Goal: Task Accomplishment & Management: Use online tool/utility

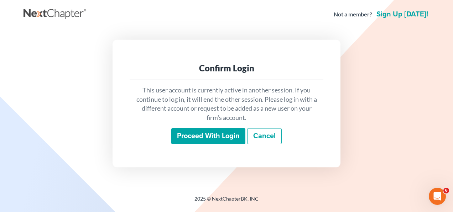
click at [201, 132] on input "Proceed with login" at bounding box center [208, 136] width 74 height 16
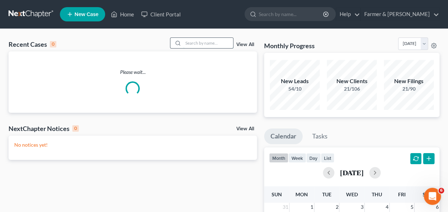
click at [212, 41] on input "search" at bounding box center [208, 43] width 50 height 10
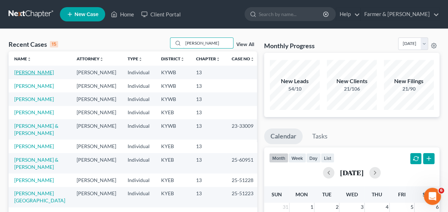
type input "[PERSON_NAME]"
click at [27, 70] on link "[PERSON_NAME]" at bounding box center [34, 72] width 40 height 6
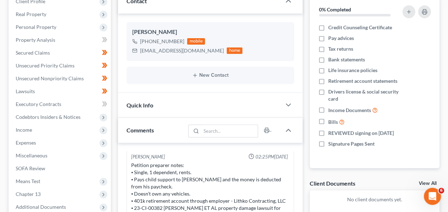
scroll to position [168, 0]
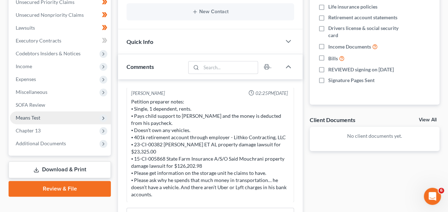
click at [33, 121] on span "Means Test" at bounding box center [60, 117] width 101 height 13
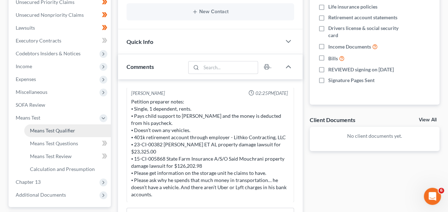
click at [51, 130] on span "Means Test Qualifier" at bounding box center [52, 130] width 45 height 6
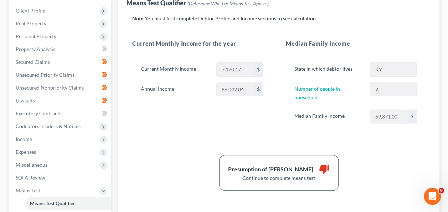
scroll to position [96, 0]
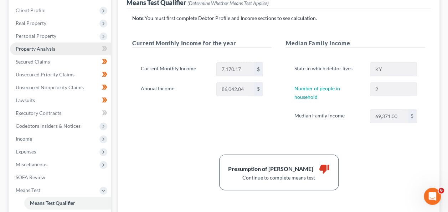
click at [42, 50] on span "Property Analysis" at bounding box center [36, 49] width 40 height 6
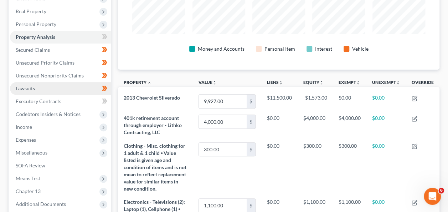
scroll to position [105, 0]
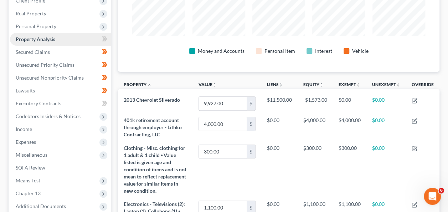
click at [48, 38] on span "Property Analysis" at bounding box center [36, 39] width 40 height 6
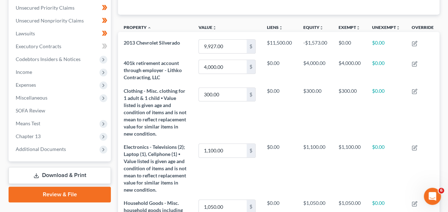
scroll to position [163, 0]
click at [2, 23] on div "[PERSON_NAME] Upgraded Chapter Chapter 13 Status Lead District [GEOGRAPHIC_DATA…" at bounding box center [224, 160] width 448 height 589
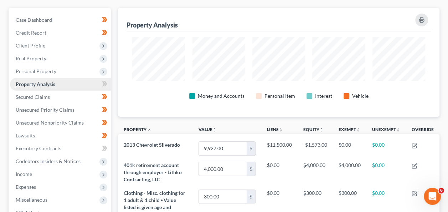
scroll to position [60, 0]
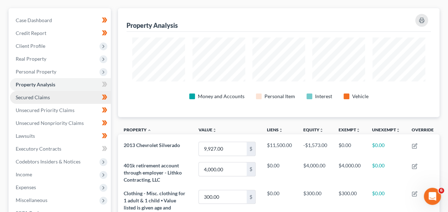
click at [34, 96] on span "Secured Claims" at bounding box center [33, 97] width 34 height 6
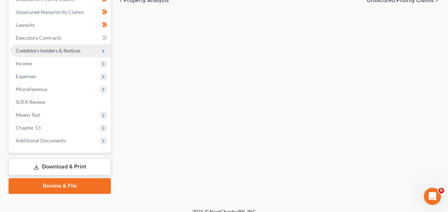
scroll to position [171, 0]
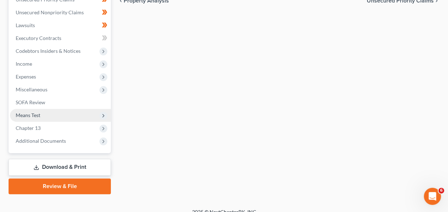
click at [38, 117] on span "Means Test" at bounding box center [28, 115] width 25 height 6
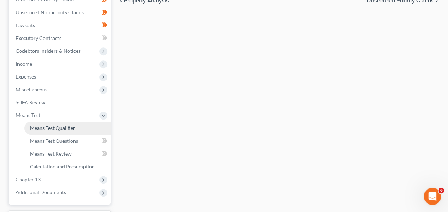
click at [45, 125] on span "Means Test Qualifier" at bounding box center [52, 128] width 45 height 6
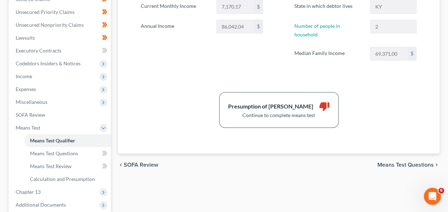
scroll to position [230, 0]
